Goal: Task Accomplishment & Management: Use online tool/utility

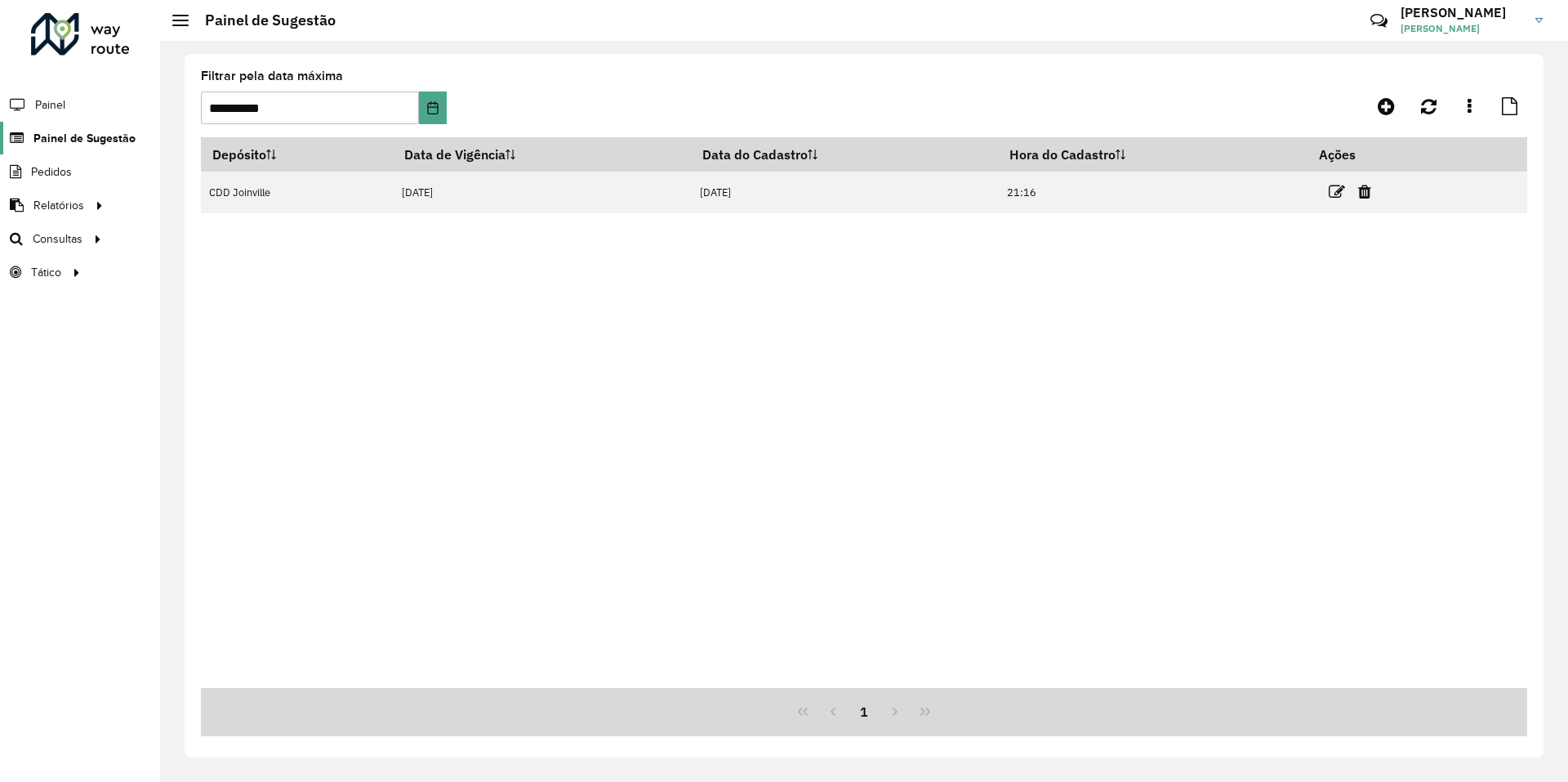
click at [93, 142] on span "Painel de Sugestão" at bounding box center [84, 138] width 102 height 17
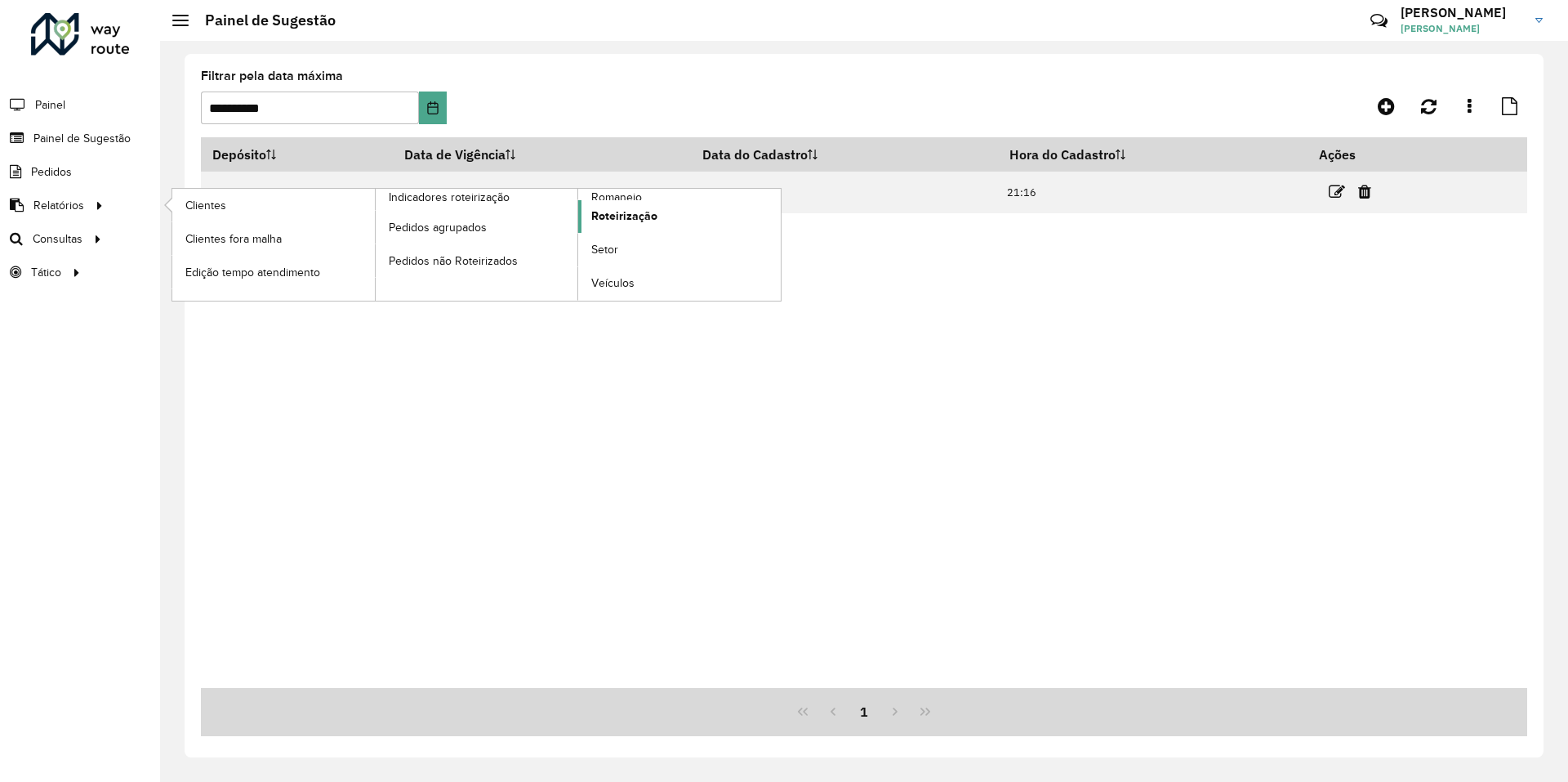
click at [621, 217] on span "Roteirização" at bounding box center [624, 216] width 66 height 17
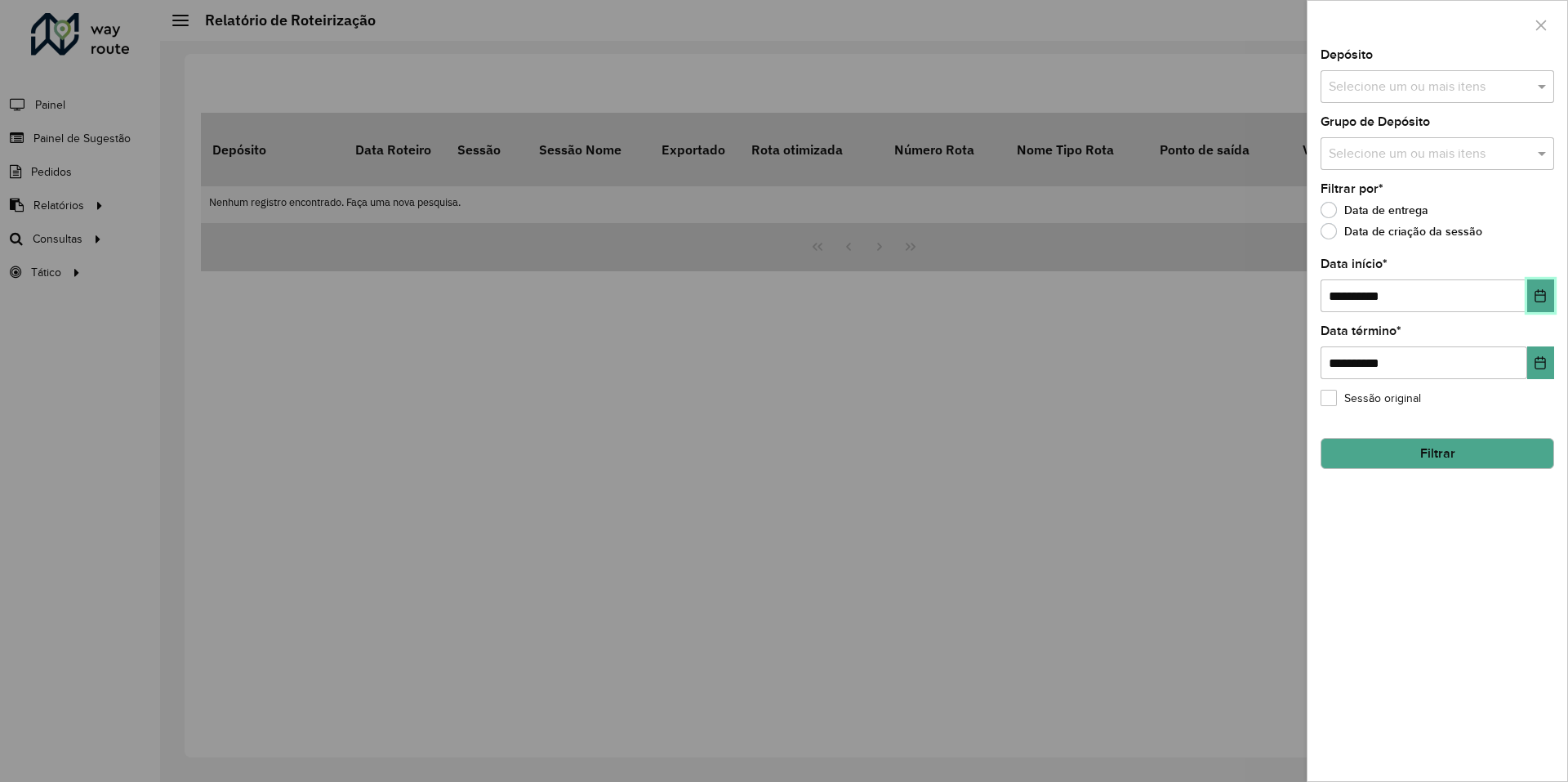
click at [1539, 296] on icon "Choose Date" at bounding box center [1540, 295] width 13 height 13
click at [1487, 75] on div "Selecione um ou mais itens" at bounding box center [1437, 86] width 233 height 33
click at [1413, 161] on div "CDD Joinville" at bounding box center [1437, 168] width 232 height 27
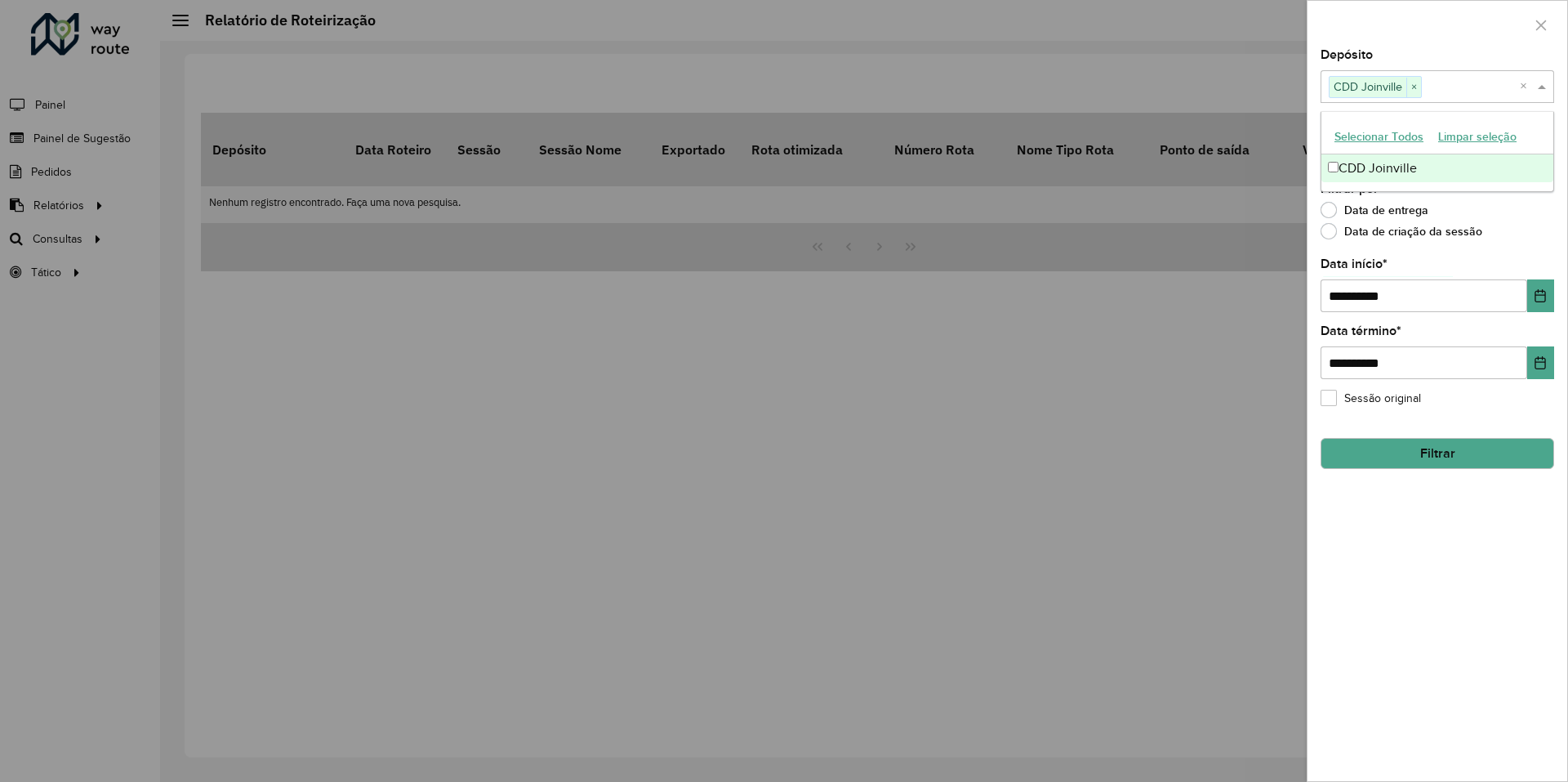
click at [1518, 229] on div "Data de criação da sessão" at bounding box center [1437, 235] width 233 height 19
click at [1498, 150] on input "text" at bounding box center [1429, 154] width 209 height 19
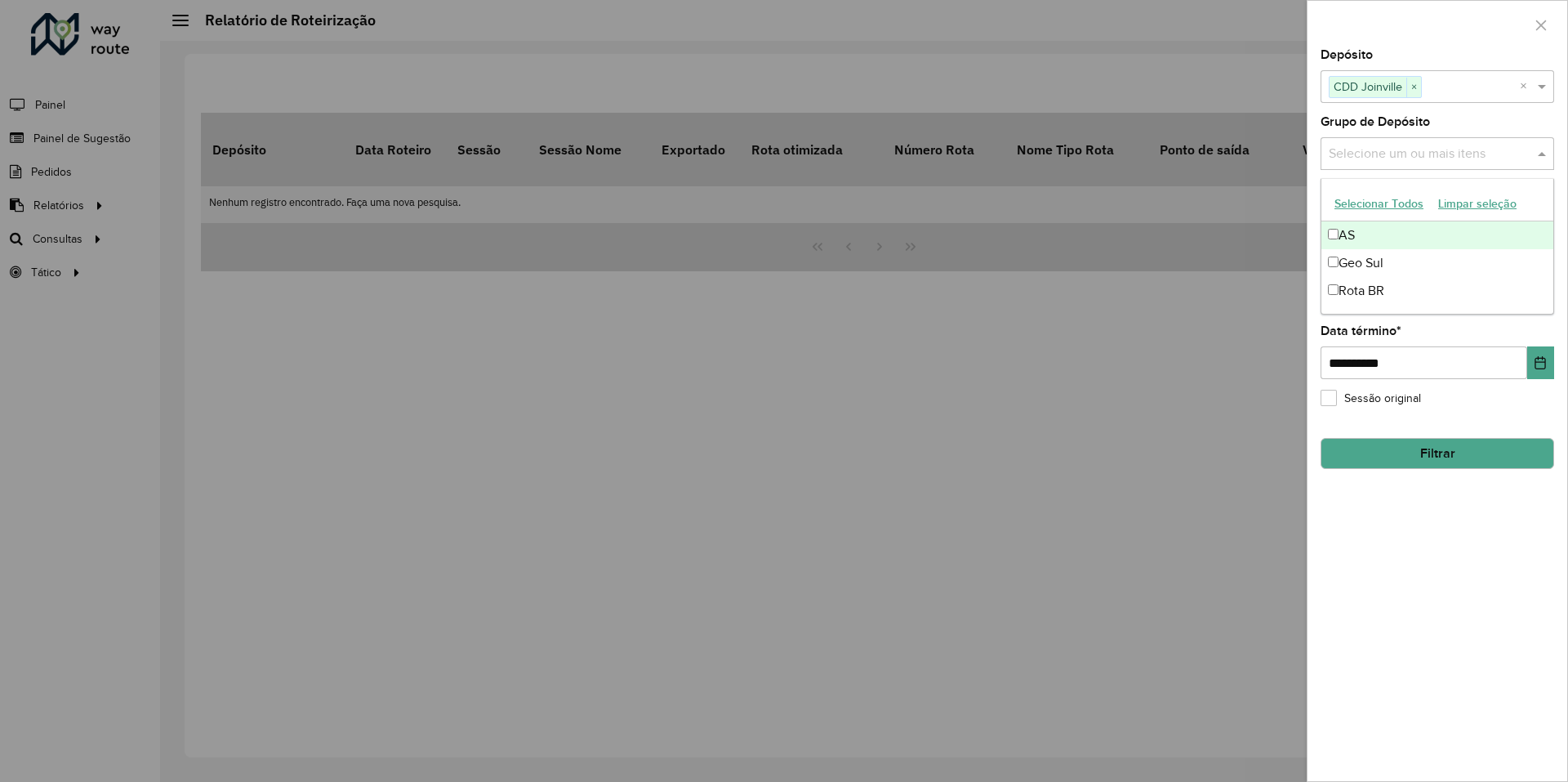
click at [1514, 127] on div "Grupo de Depósito Selecione um ou mais itens" at bounding box center [1437, 142] width 233 height 54
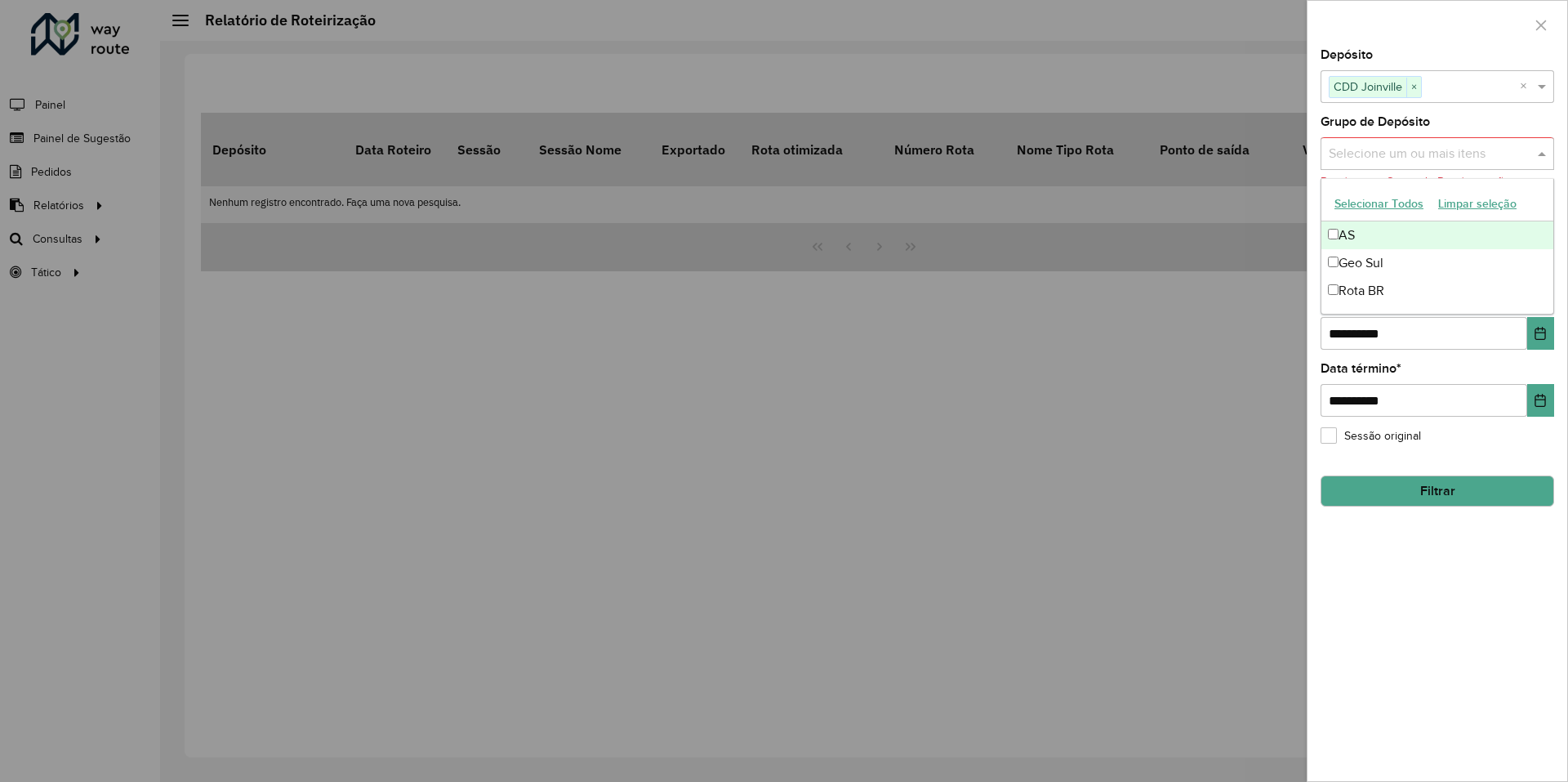
click at [1467, 141] on div "Selecione um ou mais itens" at bounding box center [1437, 153] width 233 height 33
click at [1384, 198] on button "Selecionar Todos" at bounding box center [1378, 203] width 103 height 26
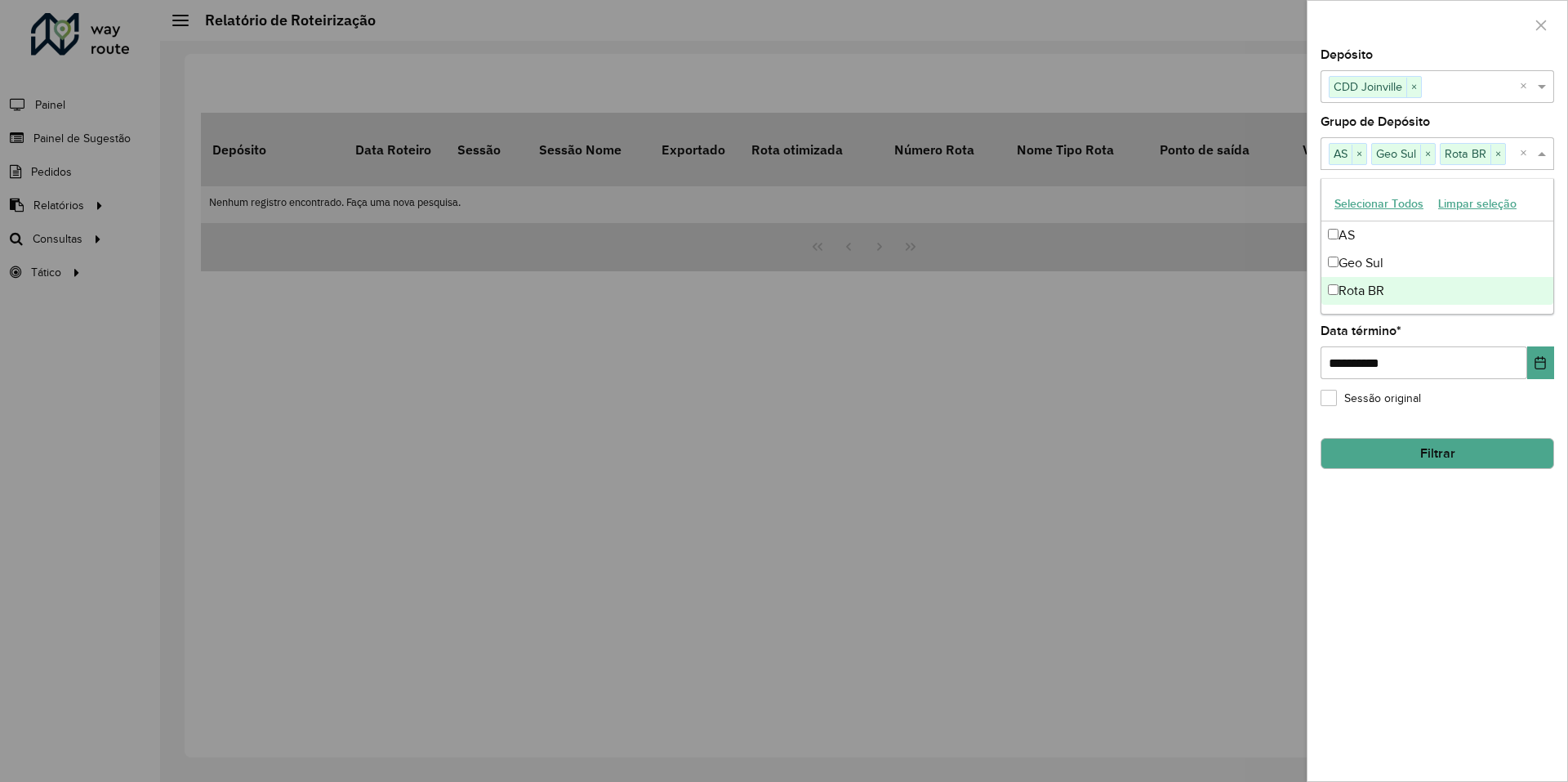
click at [1495, 406] on div "Sessão original" at bounding box center [1437, 402] width 233 height 19
click at [1534, 296] on icon "Choose Date" at bounding box center [1540, 295] width 13 height 13
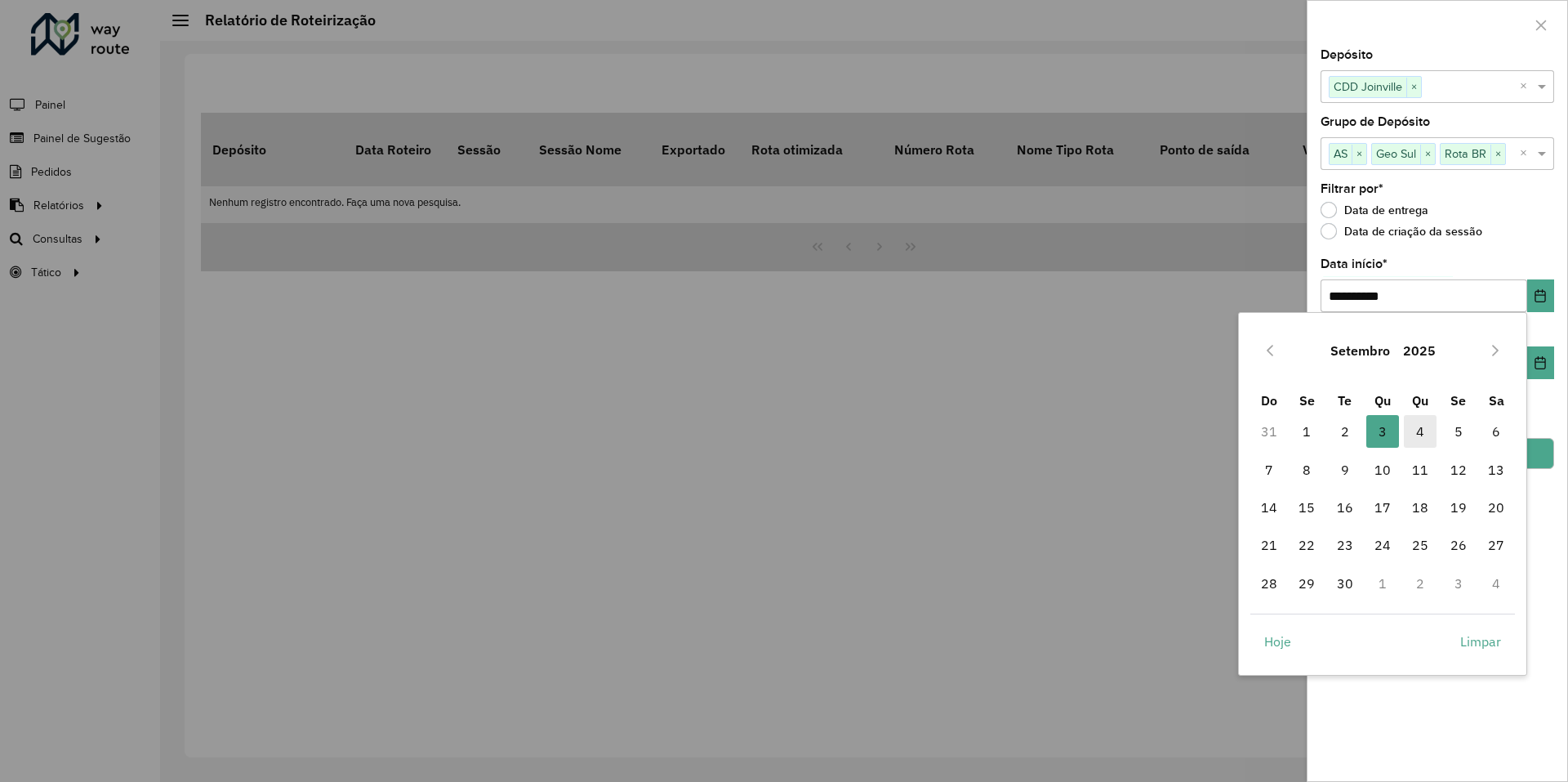
click at [1423, 432] on span "4" at bounding box center [1419, 431] width 33 height 33
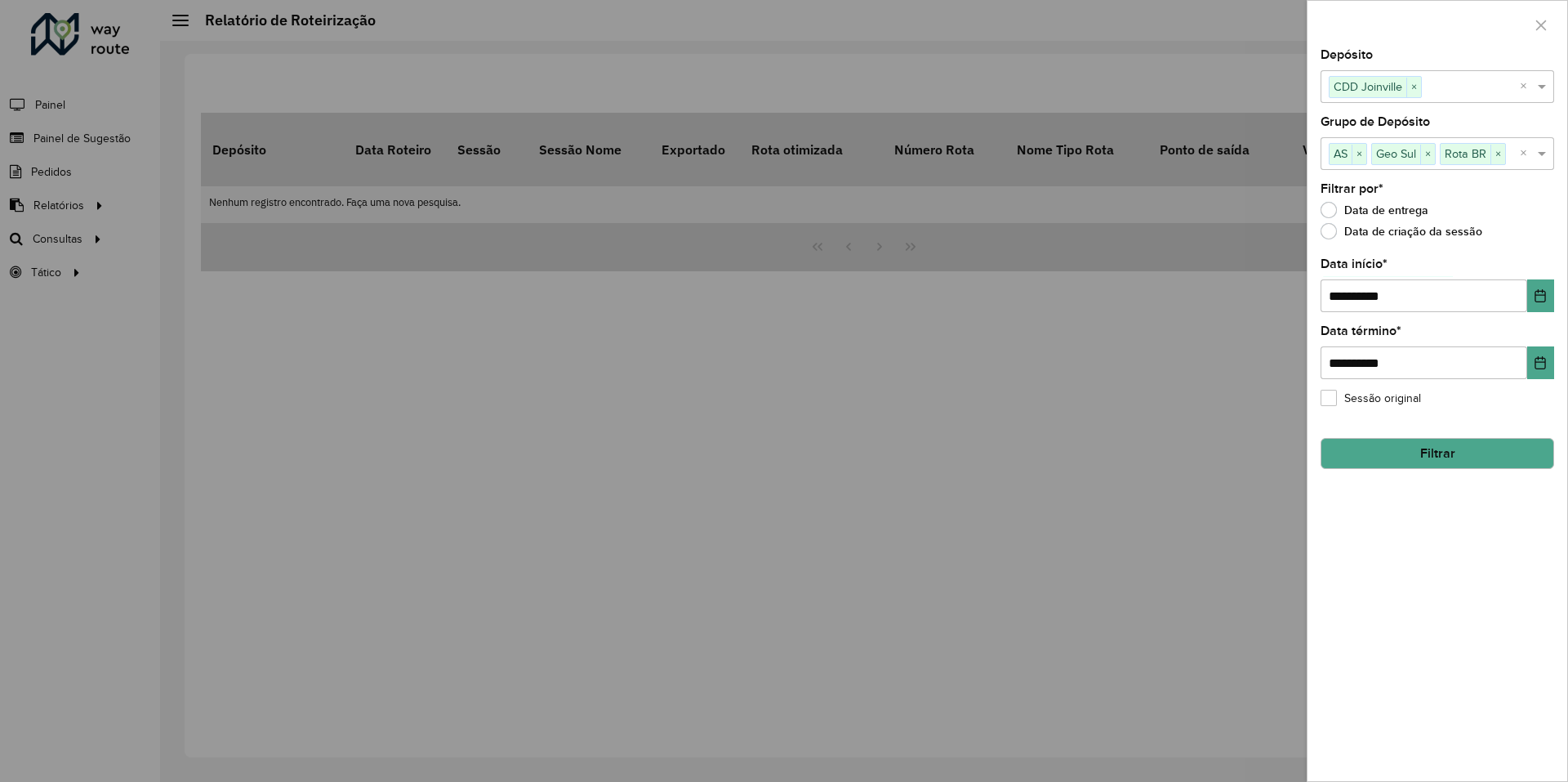
click at [1464, 447] on button "Filtrar" at bounding box center [1437, 453] width 233 height 31
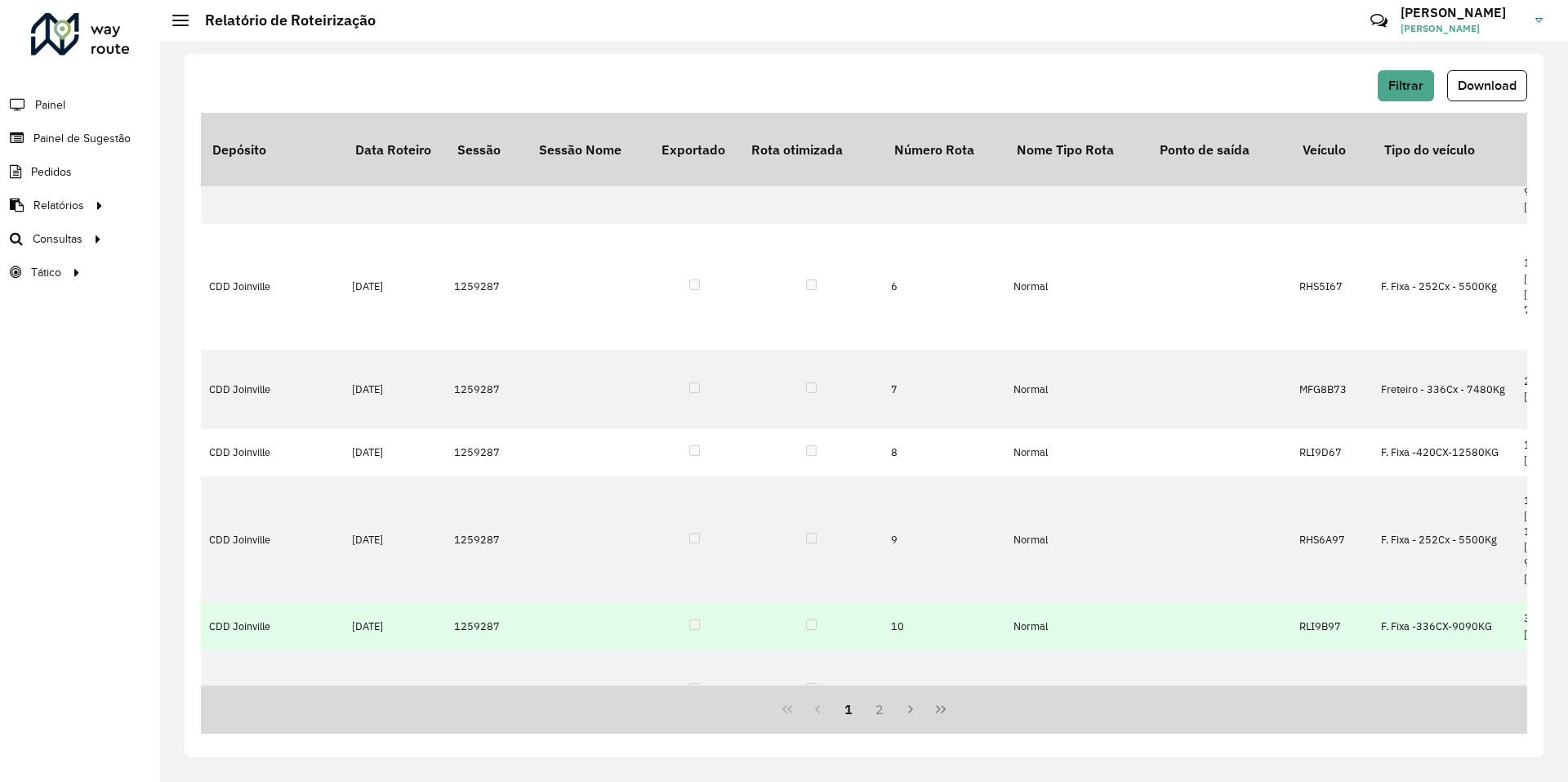
scroll to position [707, 0]
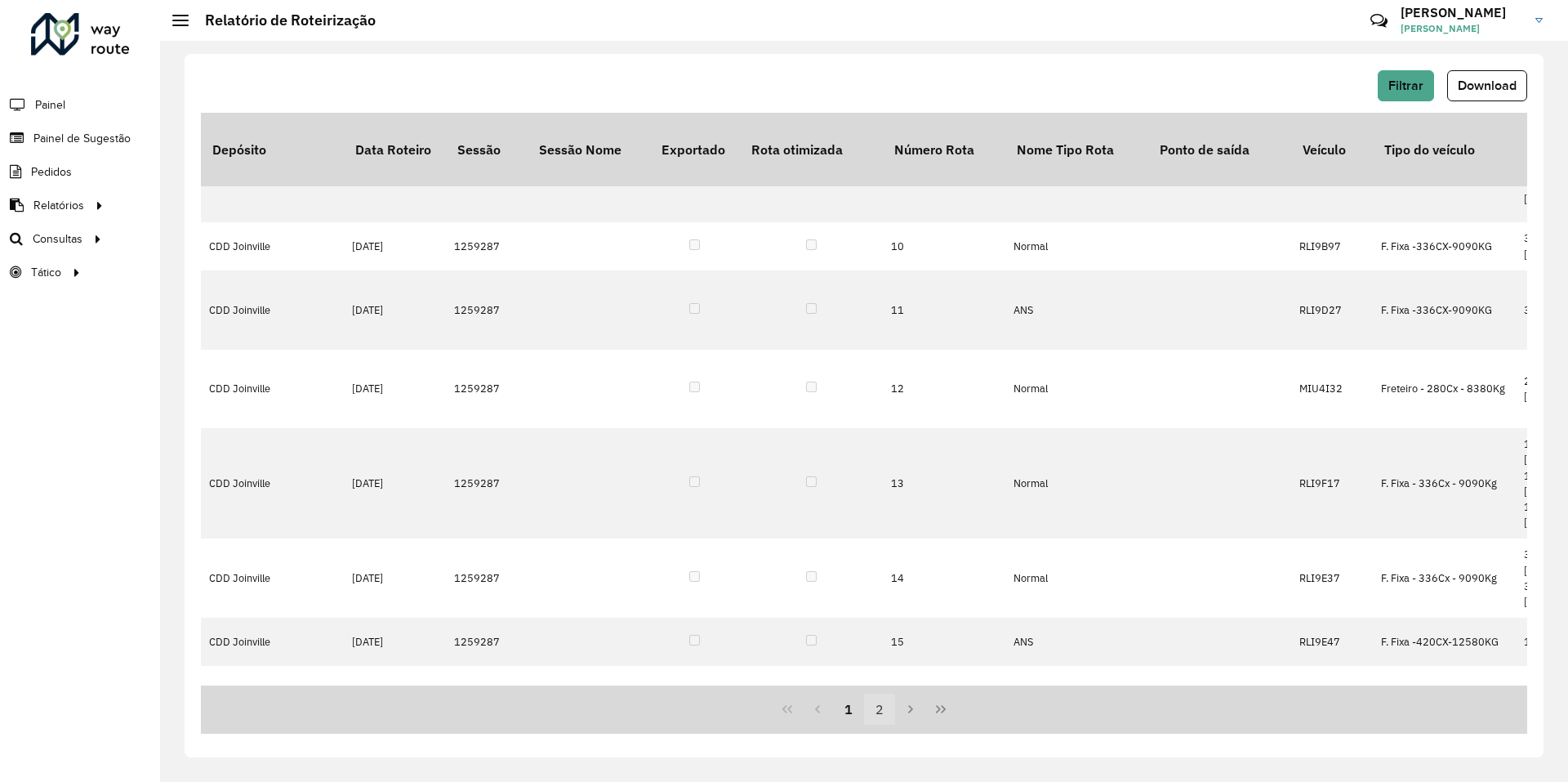
click at [874, 709] on button "2" at bounding box center [879, 709] width 31 height 31
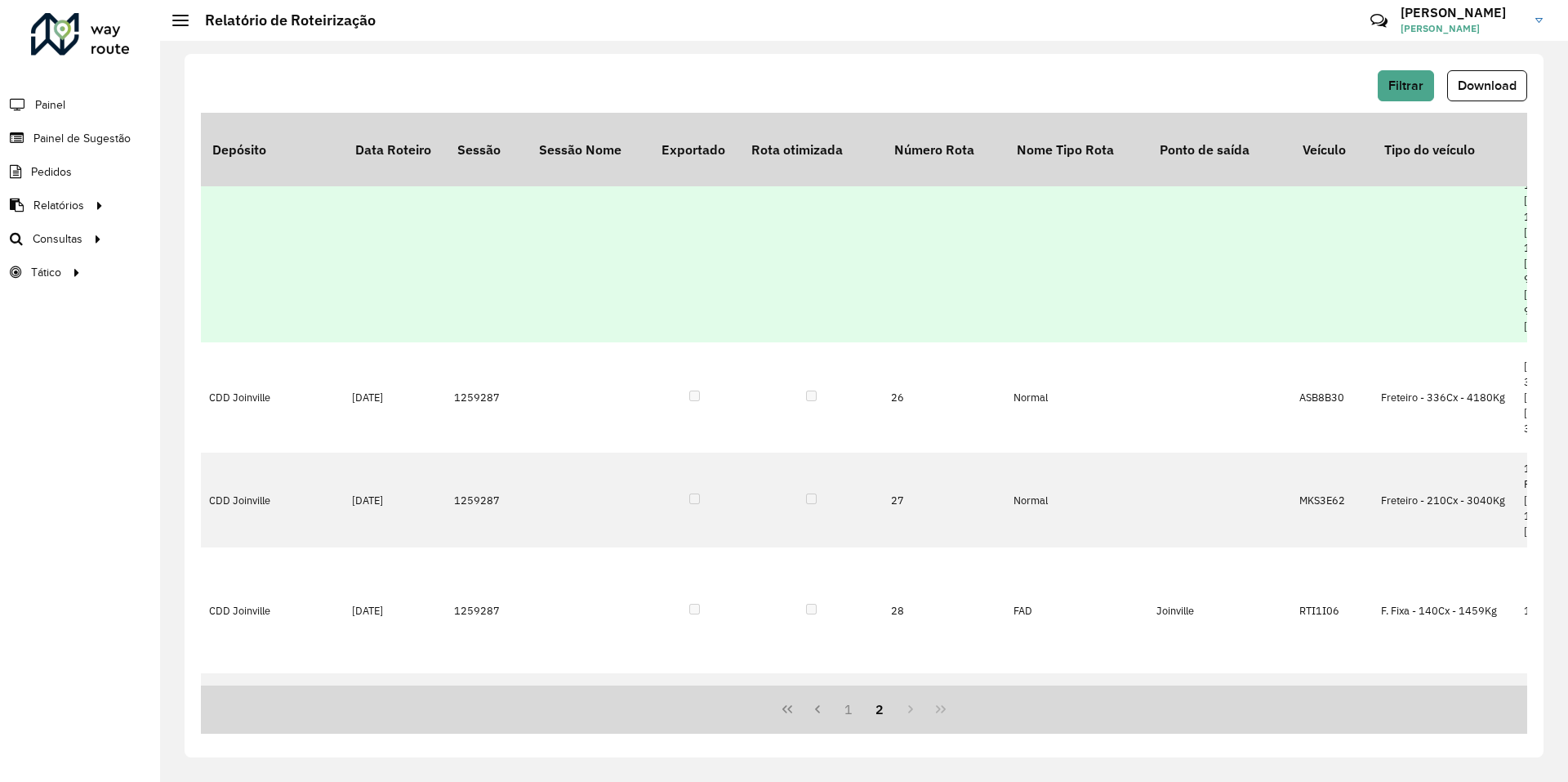
scroll to position [0, 0]
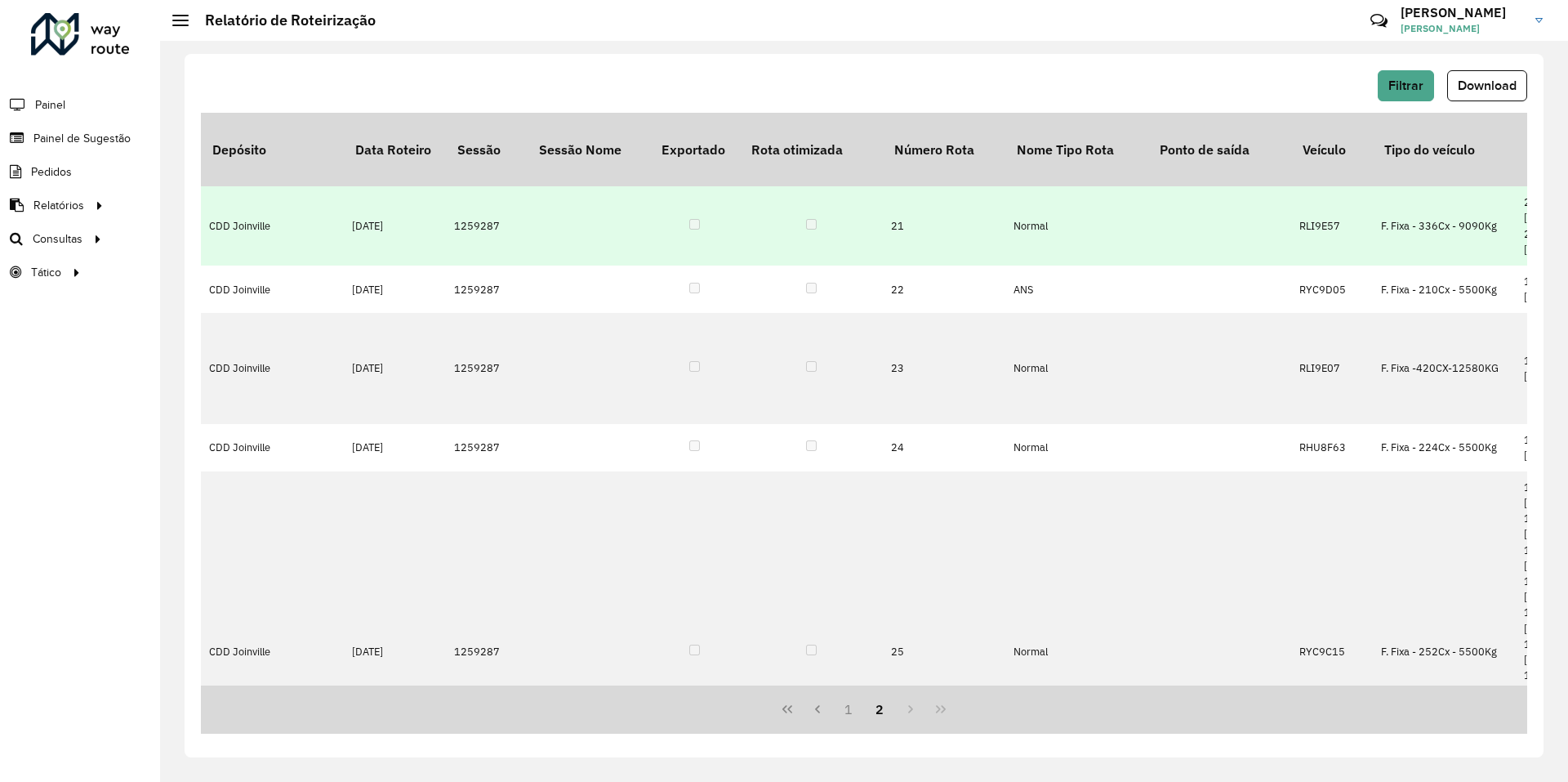
click at [842, 192] on td at bounding box center [812, 226] width 143 height 80
click at [258, 196] on td "CDD Joinville" at bounding box center [272, 226] width 143 height 80
click at [516, 198] on td "1259287" at bounding box center [486, 226] width 81 height 80
click at [728, 200] on td at bounding box center [695, 226] width 90 height 80
click at [904, 196] on td "21" at bounding box center [944, 226] width 123 height 80
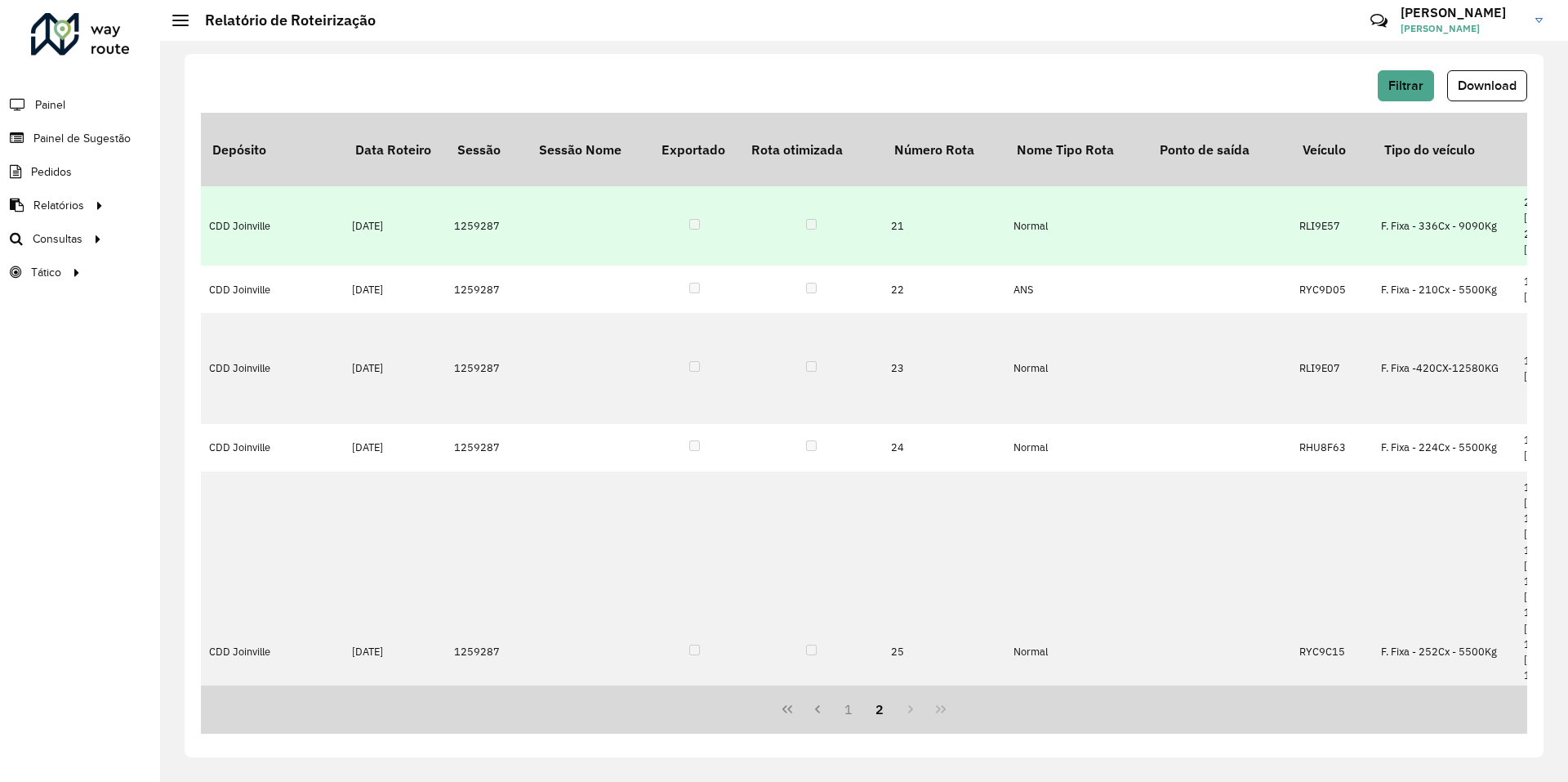
click at [1071, 187] on td "Normal" at bounding box center [1077, 226] width 143 height 80
click at [1439, 189] on td "F. Fixa - 336Cx - 9090Kg" at bounding box center [1444, 226] width 143 height 80
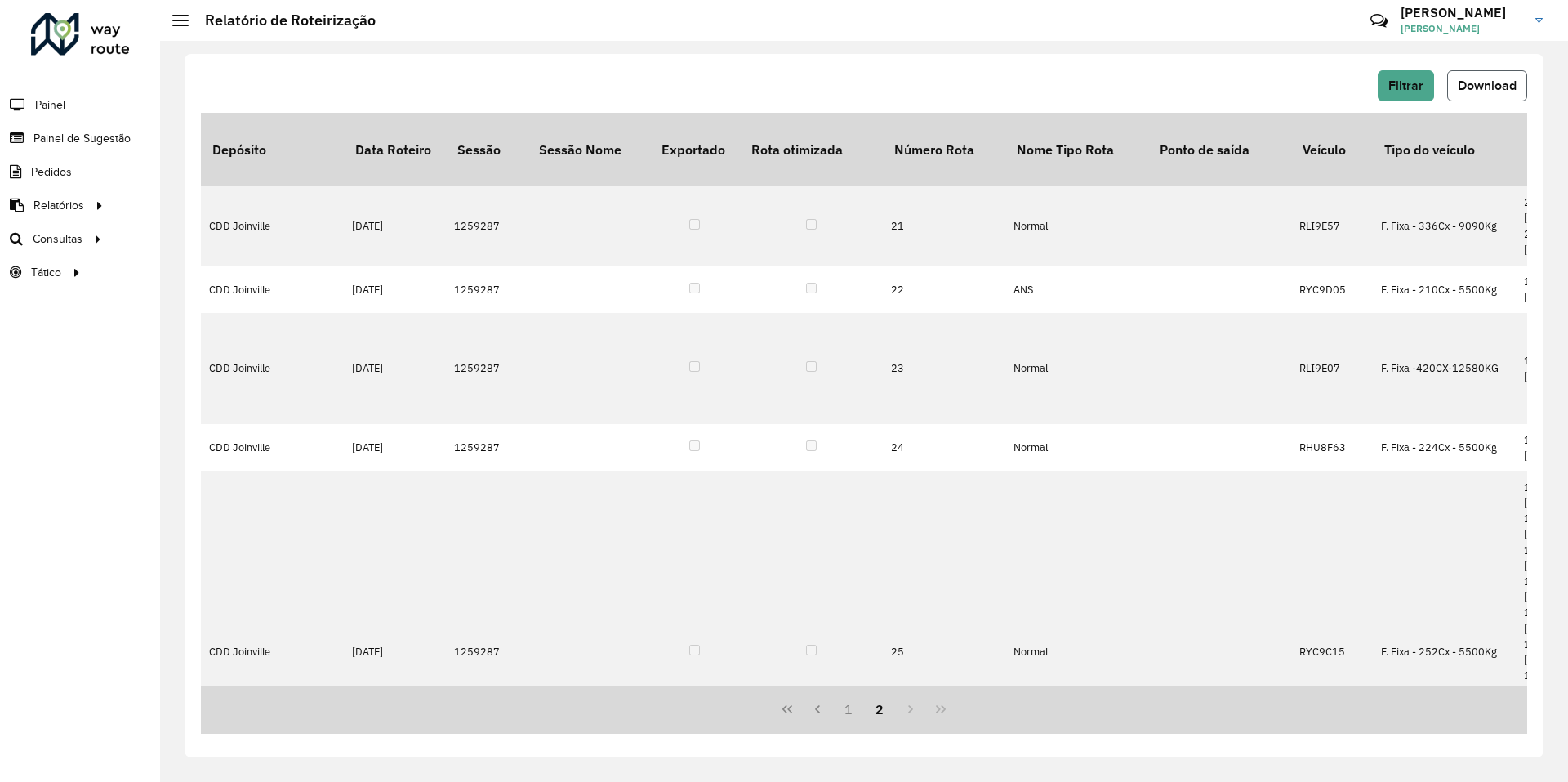
click at [1490, 86] on span "Download" at bounding box center [1487, 86] width 58 height 14
click at [1544, 23] on link "Gabriel Gabriel Gomes" at bounding box center [1478, 20] width 155 height 42
click at [1205, 63] on div "Filtrar Download Depósito Data Roteiro Sessão Sessão Nome Exportado Rota otimiz…" at bounding box center [864, 405] width 1358 height 703
click at [180, 240] on link "Roteirização" at bounding box center [272, 238] width 200 height 33
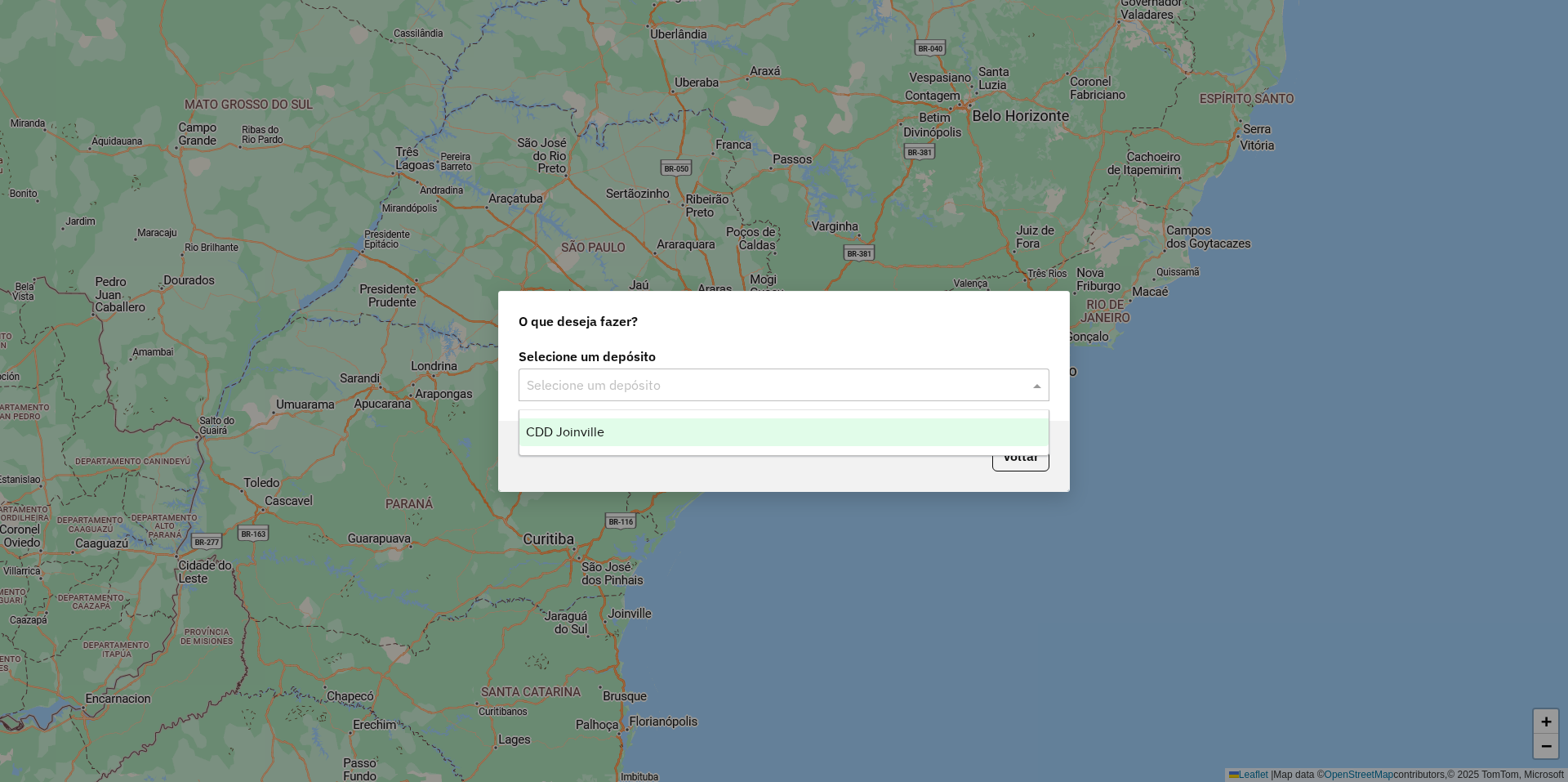
click at [796, 380] on input "text" at bounding box center [768, 386] width 482 height 19
click at [632, 425] on div "CDD Joinville" at bounding box center [784, 432] width 529 height 27
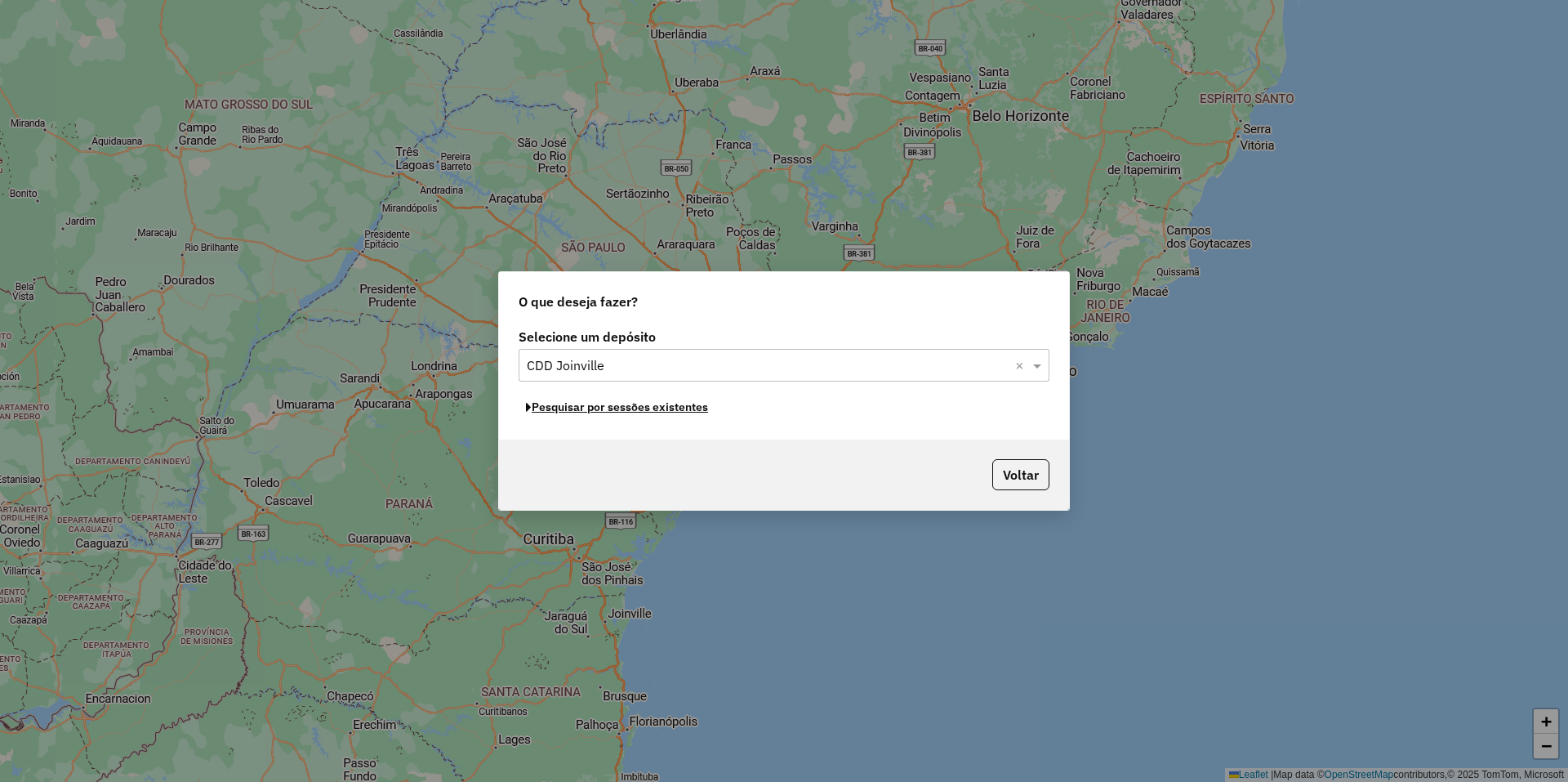
click at [666, 410] on button "Pesquisar por sessões existentes" at bounding box center [616, 407] width 197 height 26
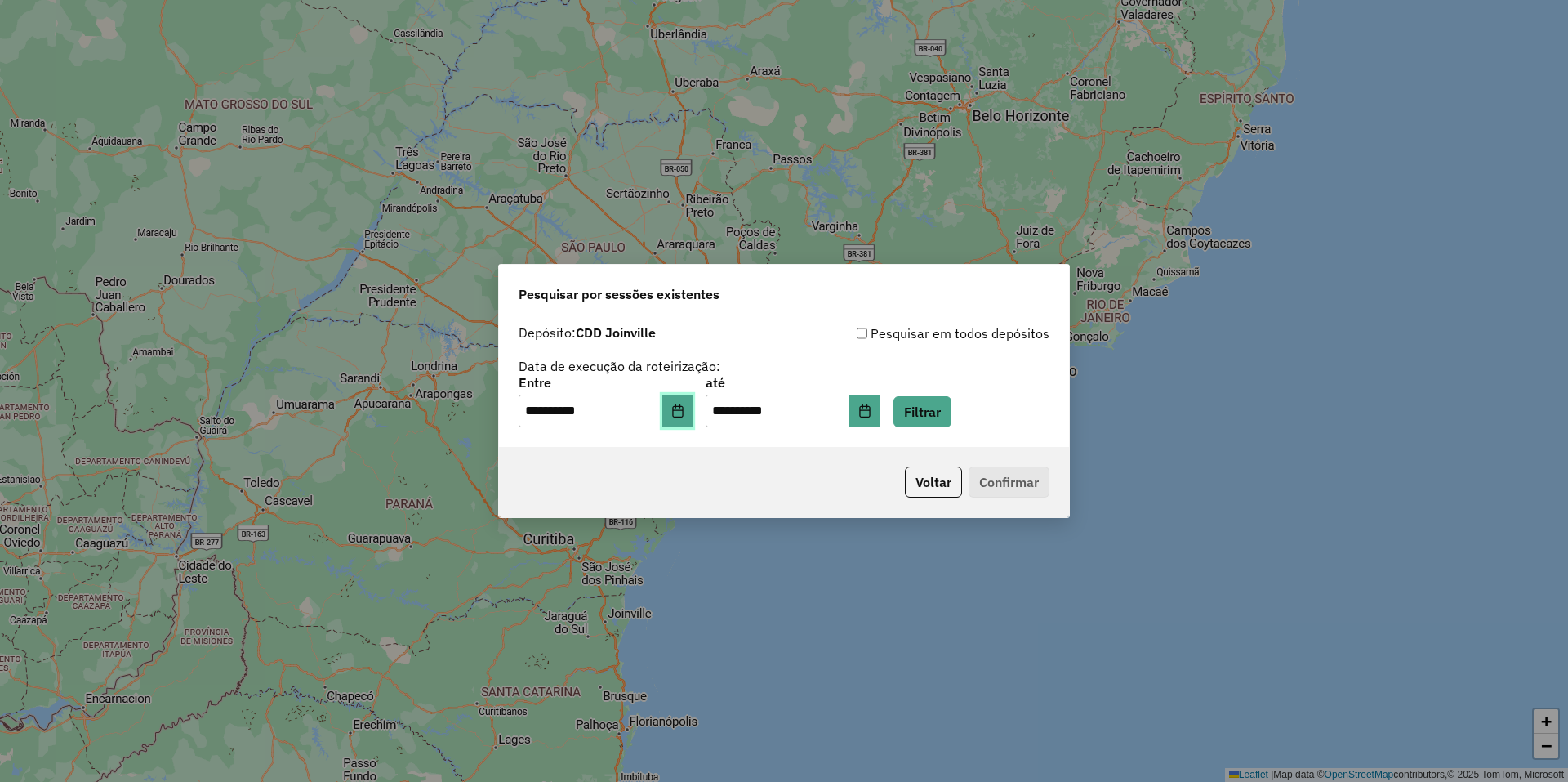
click at [677, 417] on button "Choose Date" at bounding box center [677, 410] width 31 height 33
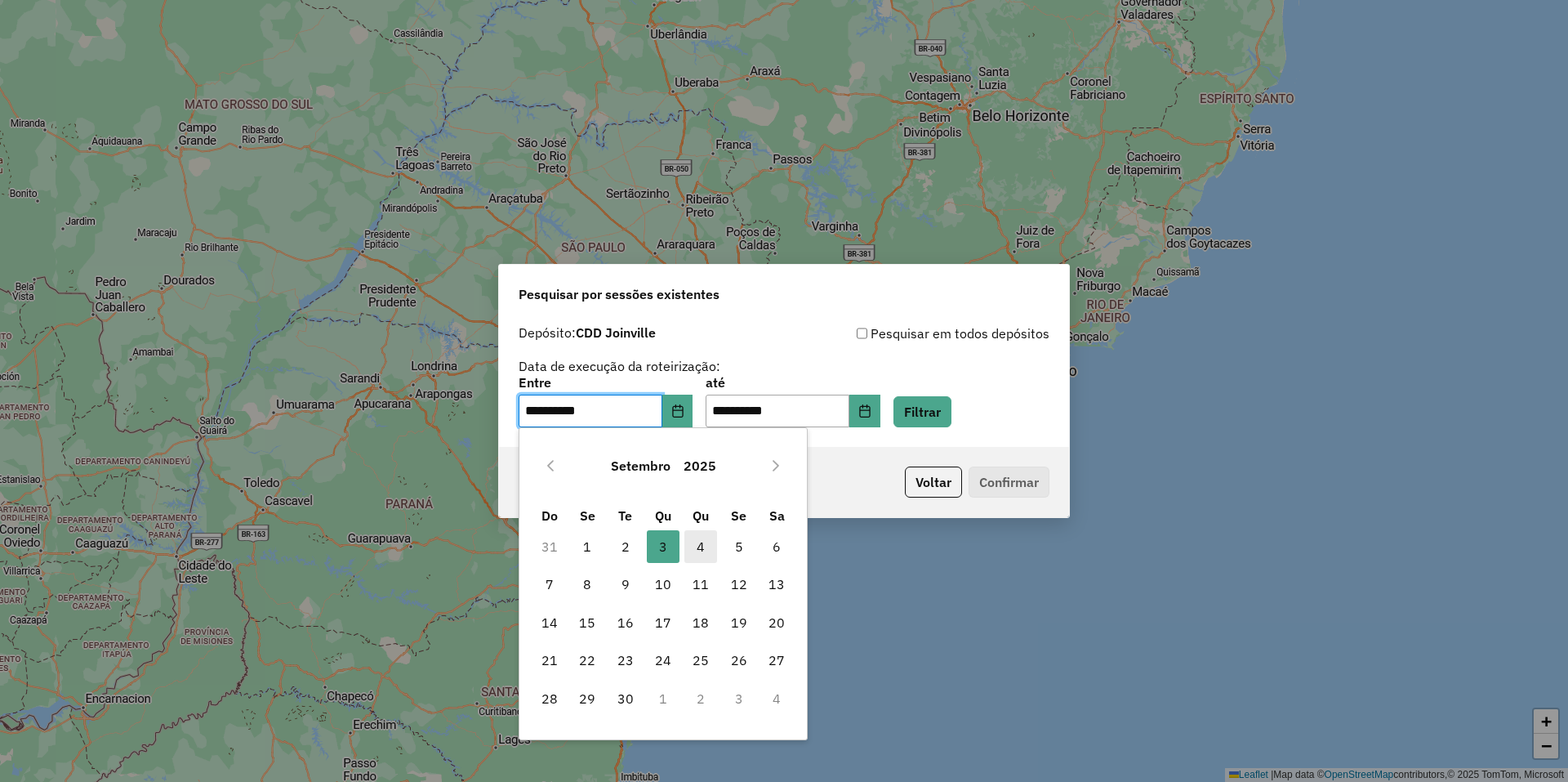
click at [698, 540] on span "4" at bounding box center [700, 546] width 33 height 33
type input "**********"
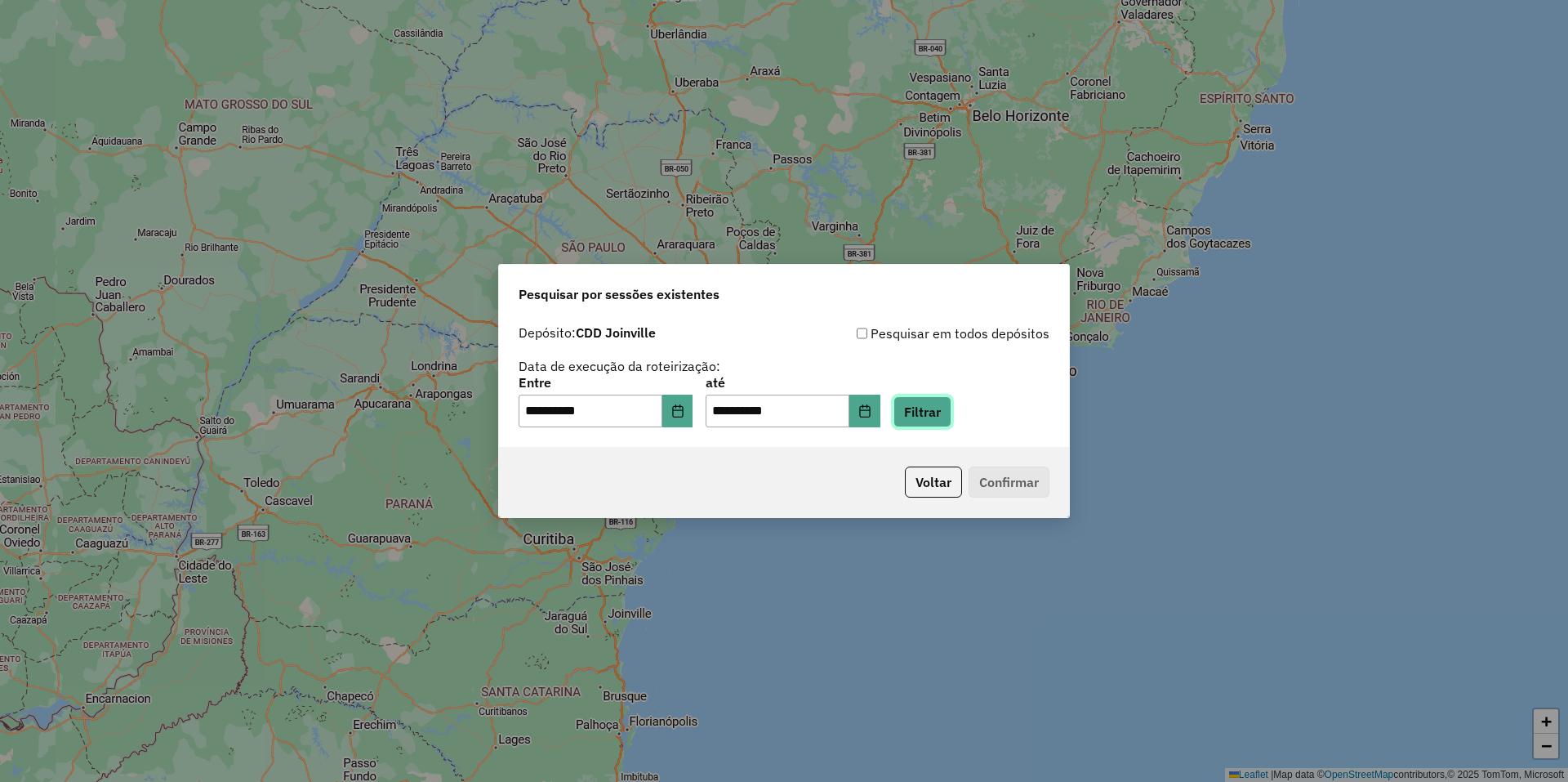
click at [945, 421] on button "Filtrar" at bounding box center [922, 411] width 58 height 31
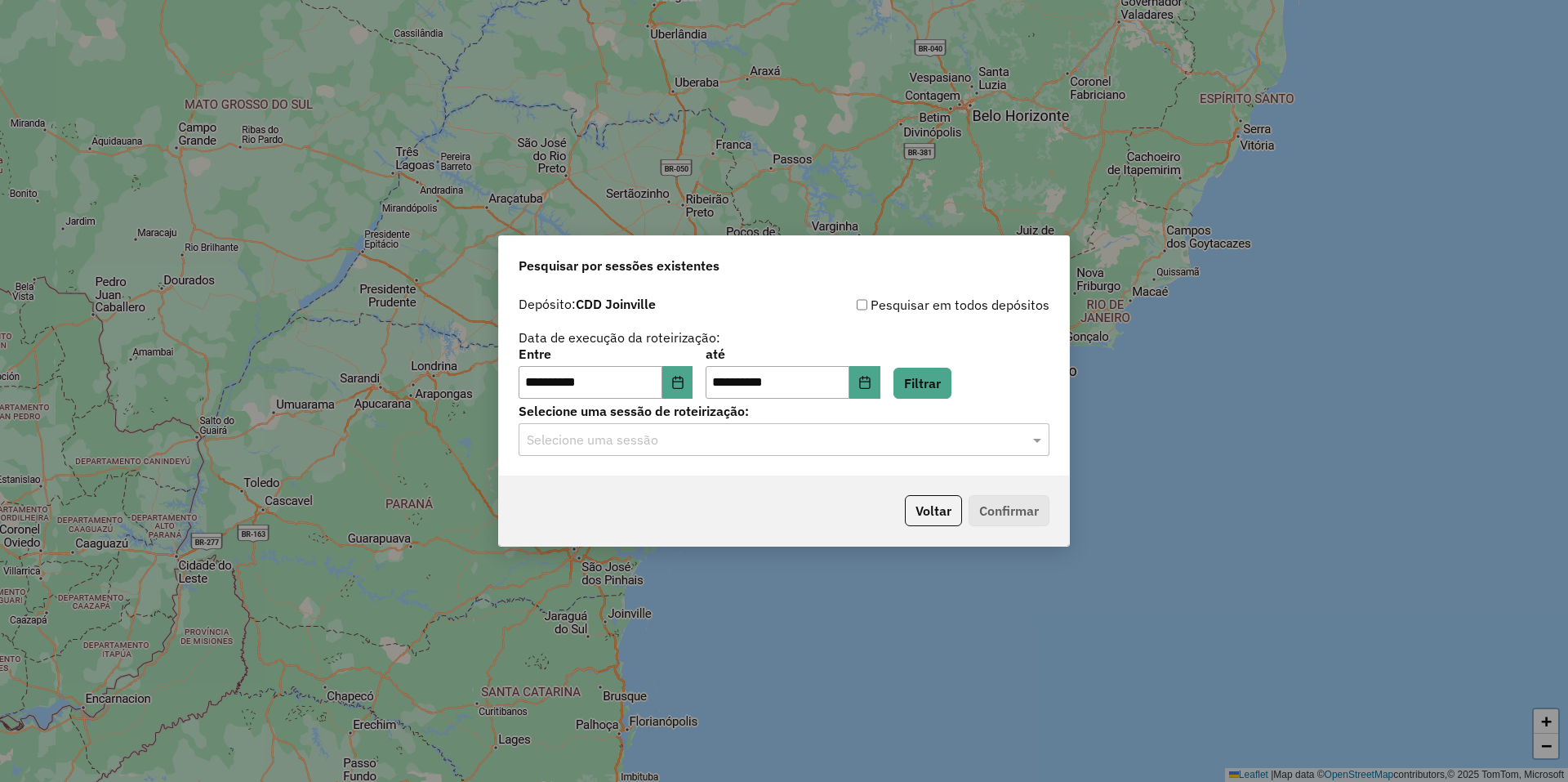
click at [935, 449] on div "Selecione uma sessão" at bounding box center [784, 439] width 531 height 33
click at [769, 491] on div "1259287 - 04/09/2025 20:12" at bounding box center [784, 487] width 529 height 27
click at [1014, 506] on button "Confirmar" at bounding box center [1008, 510] width 80 height 31
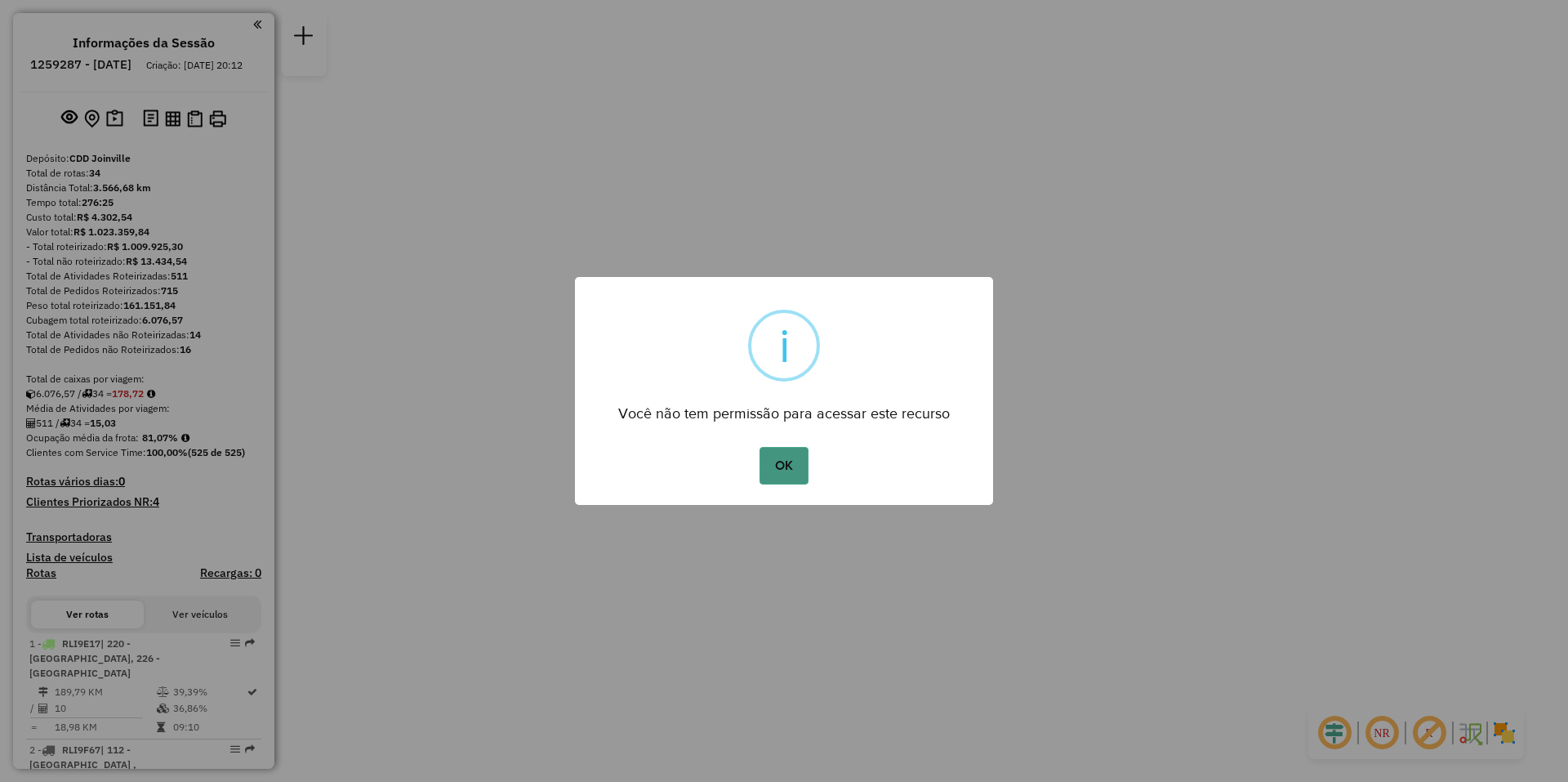
click at [799, 461] on button "OK" at bounding box center [784, 465] width 48 height 37
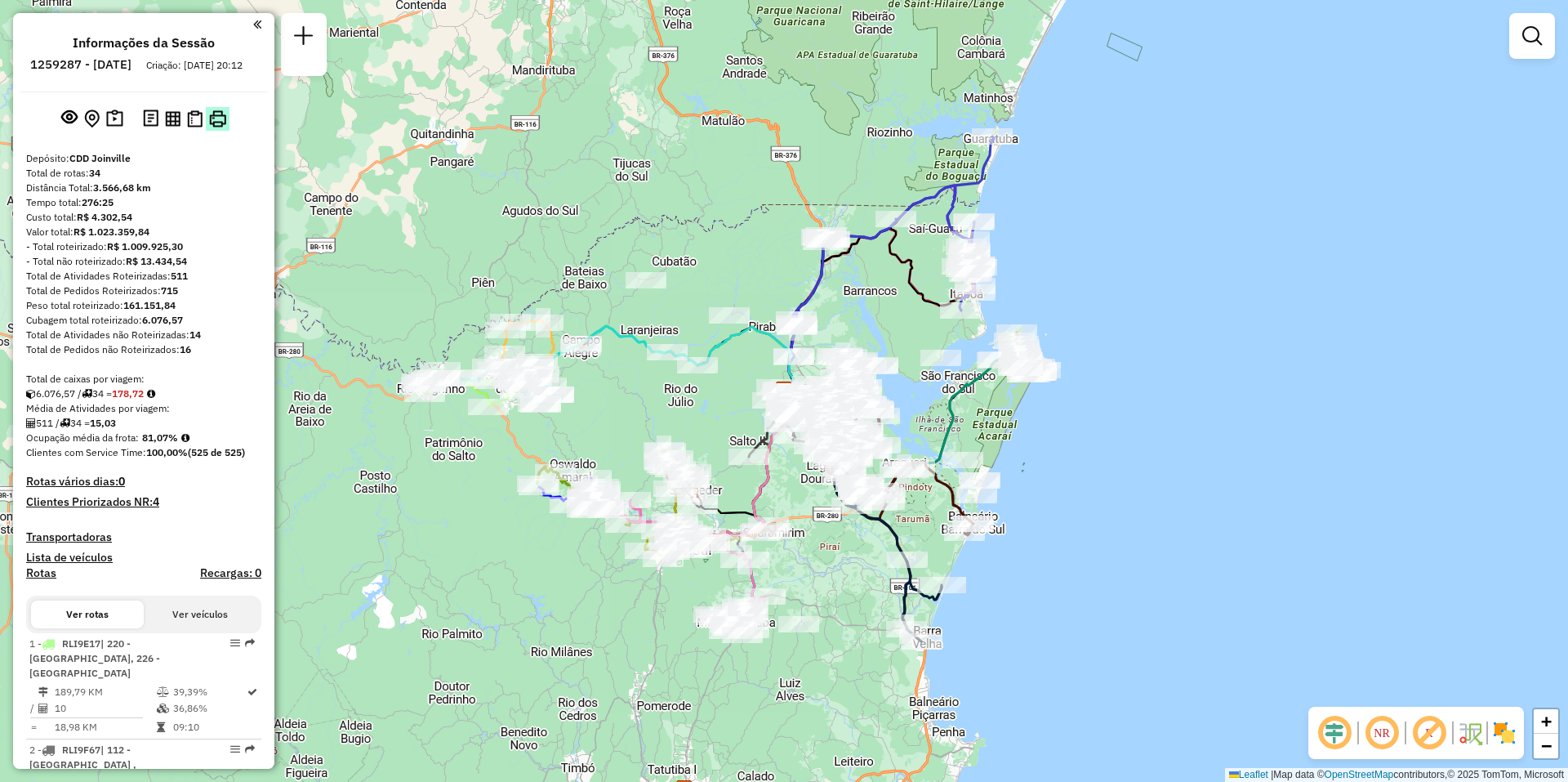
click at [210, 127] on img at bounding box center [217, 119] width 17 height 17
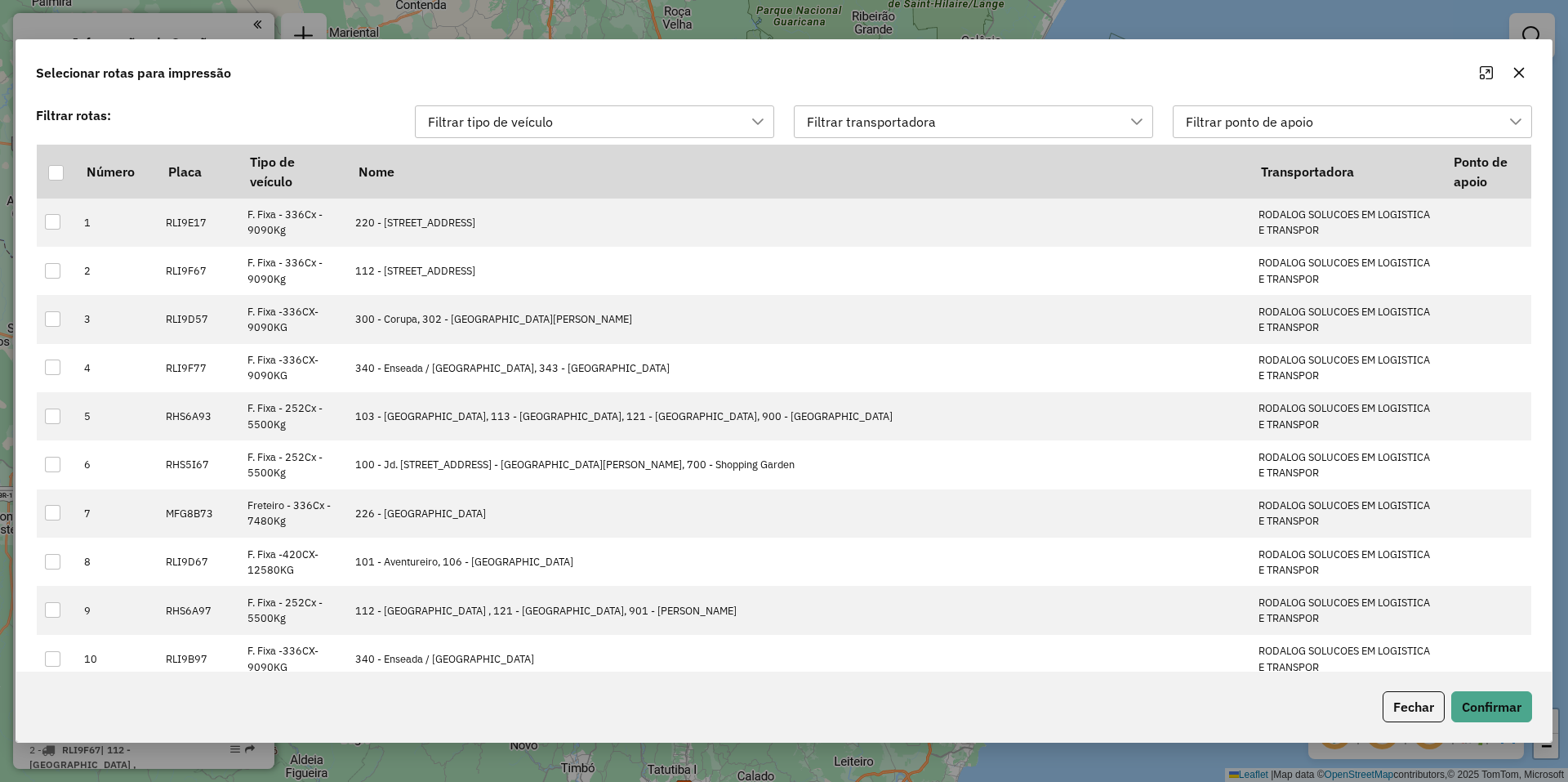
scroll to position [12, 74]
click at [63, 179] on div at bounding box center [56, 173] width 16 height 16
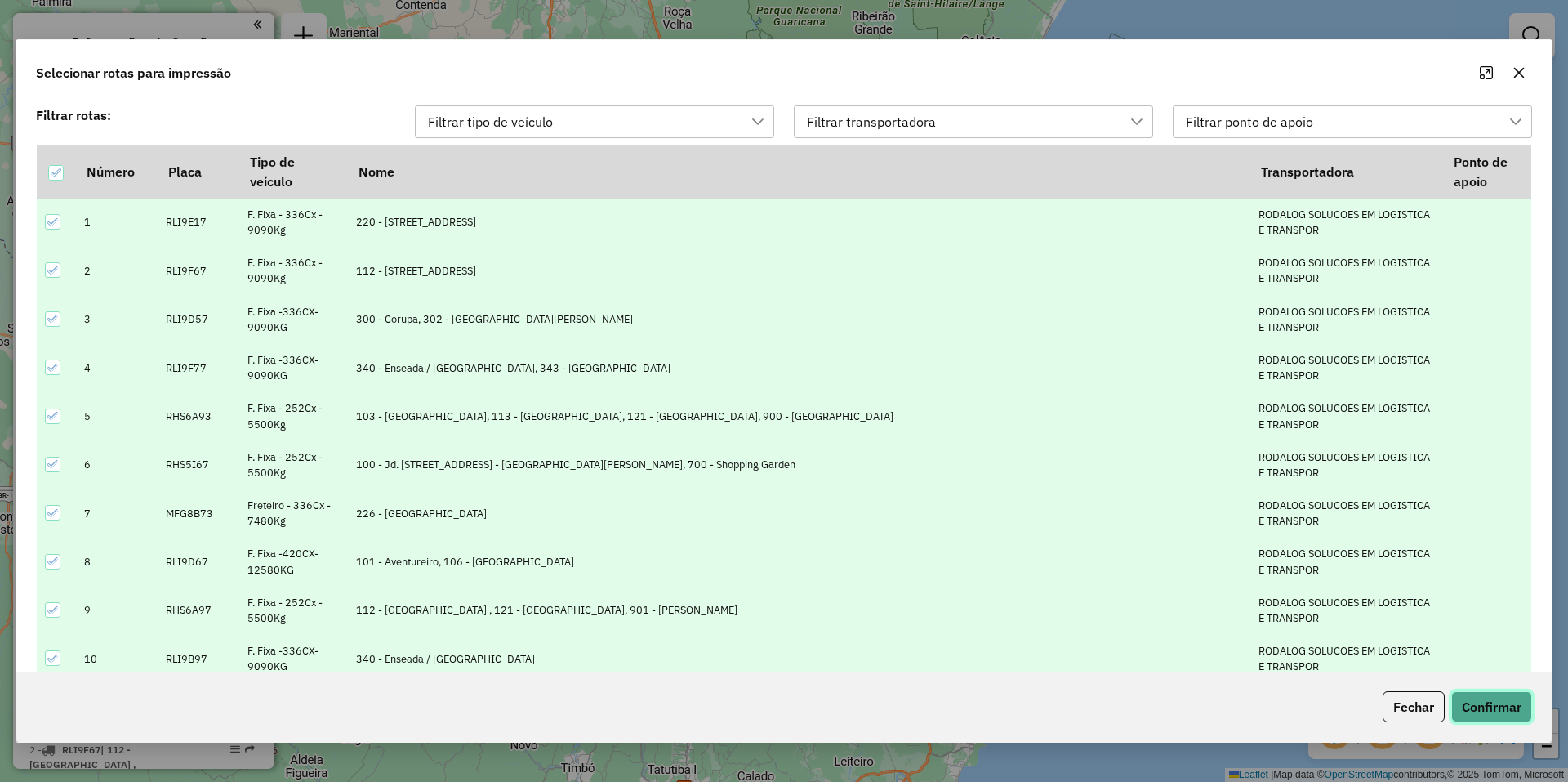
click at [1501, 703] on button "Confirmar" at bounding box center [1491, 706] width 80 height 31
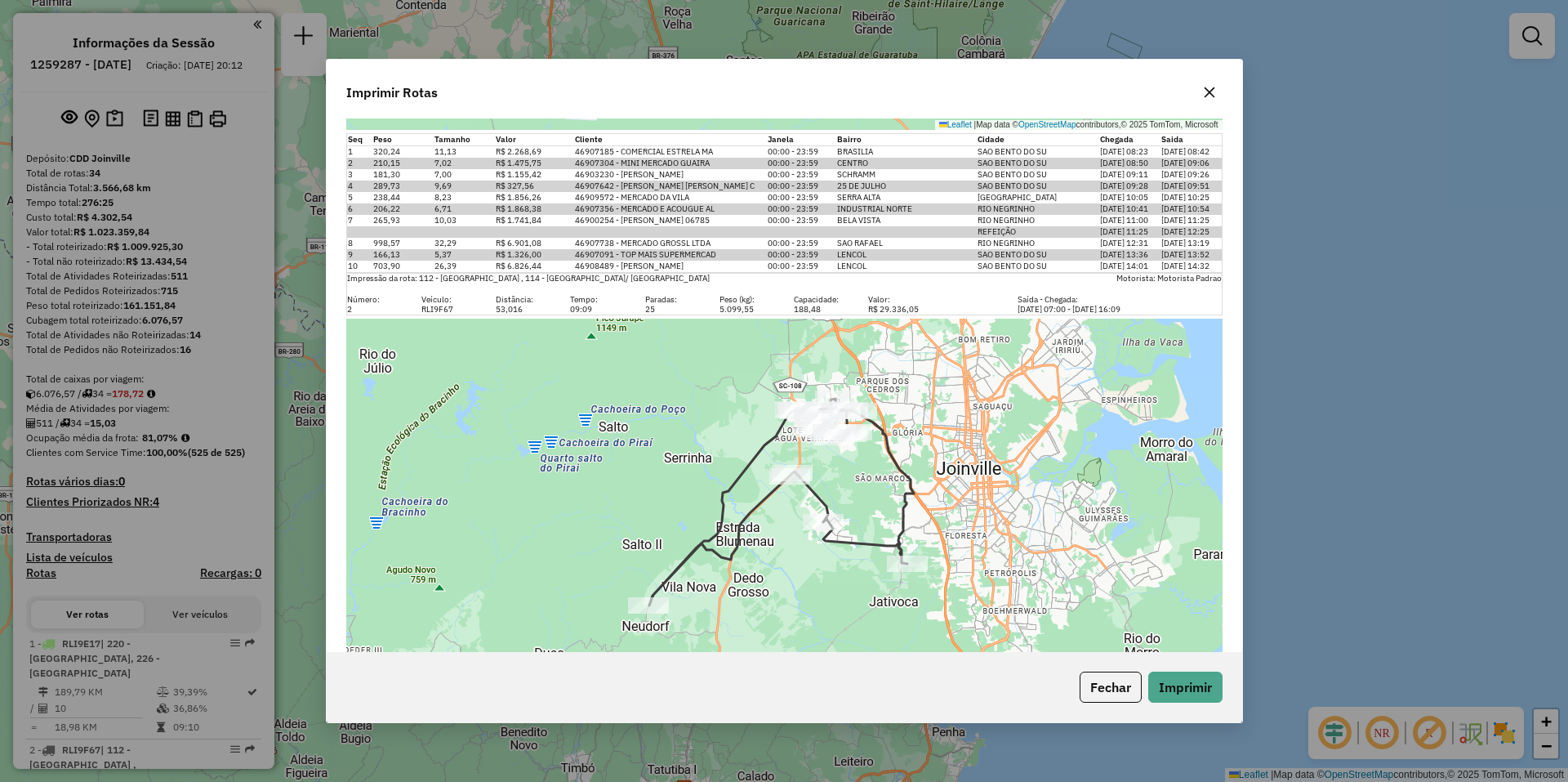
scroll to position [164, 0]
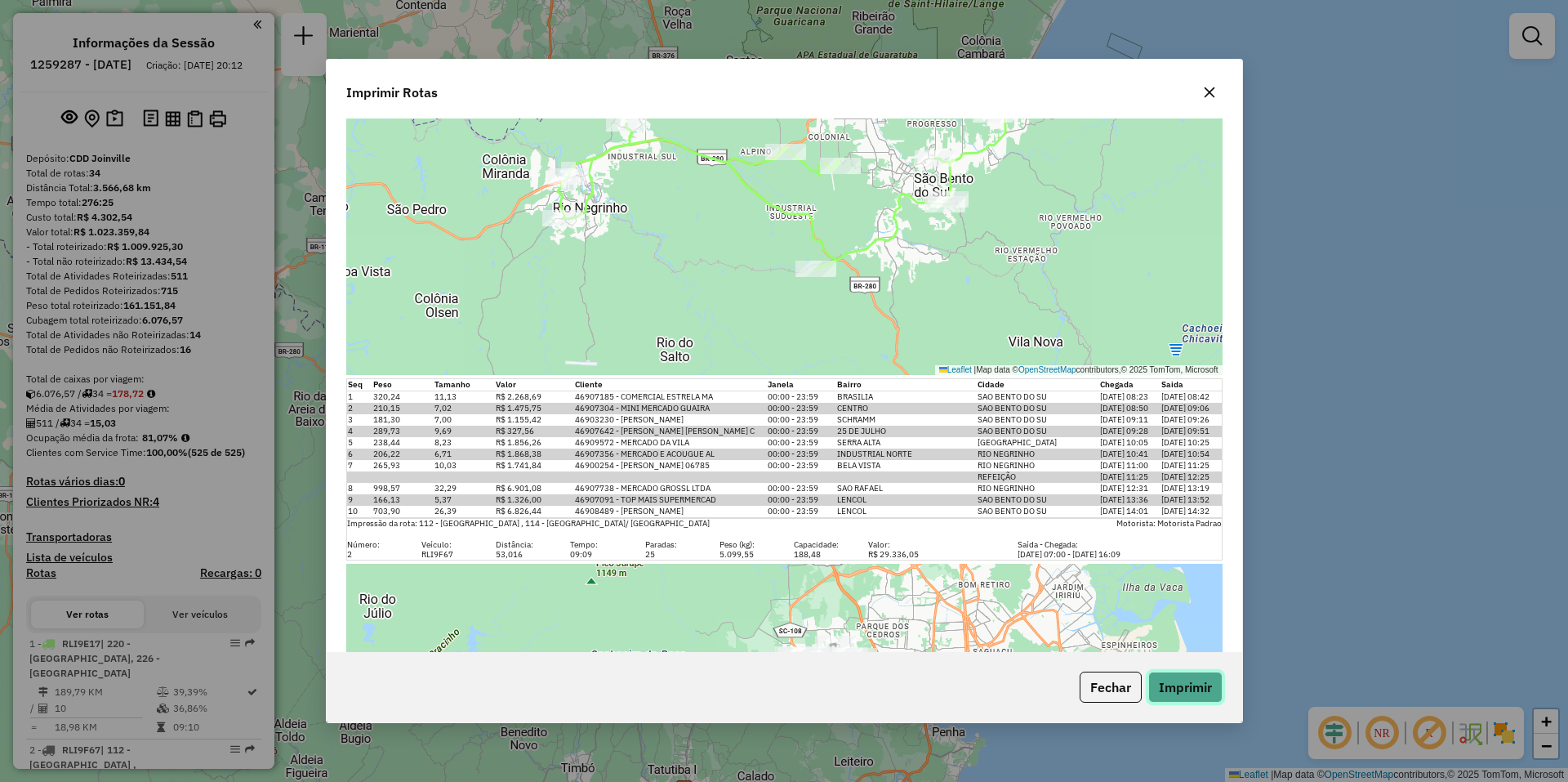
click at [1194, 678] on button "Imprimir" at bounding box center [1185, 686] width 74 height 31
click at [1197, 687] on button "Imprimir" at bounding box center [1185, 686] width 74 height 31
click at [1182, 688] on button "Imprimir" at bounding box center [1185, 686] width 74 height 31
click at [1200, 692] on button "Imprimir" at bounding box center [1185, 686] width 74 height 31
